Goal: Go to known website

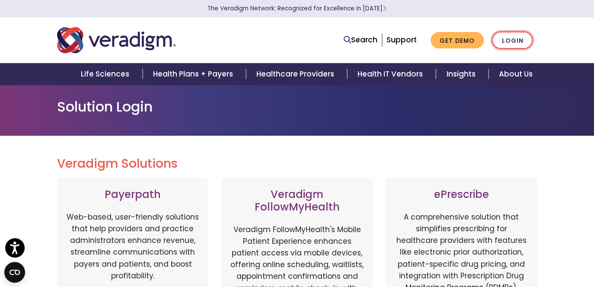
click at [522, 41] on link "Login" at bounding box center [512, 41] width 41 height 18
click at [511, 41] on link "Login" at bounding box center [512, 41] width 41 height 18
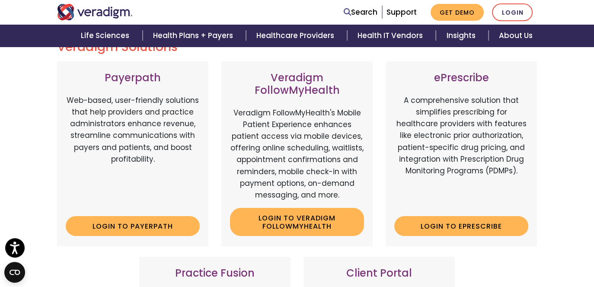
scroll to position [130, 0]
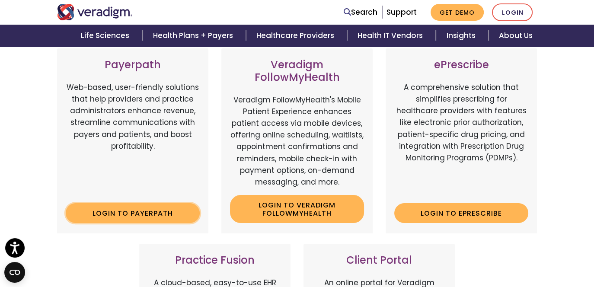
click at [133, 212] on link "Login to Payerpath" at bounding box center [133, 213] width 134 height 20
